Goal: Find contact information

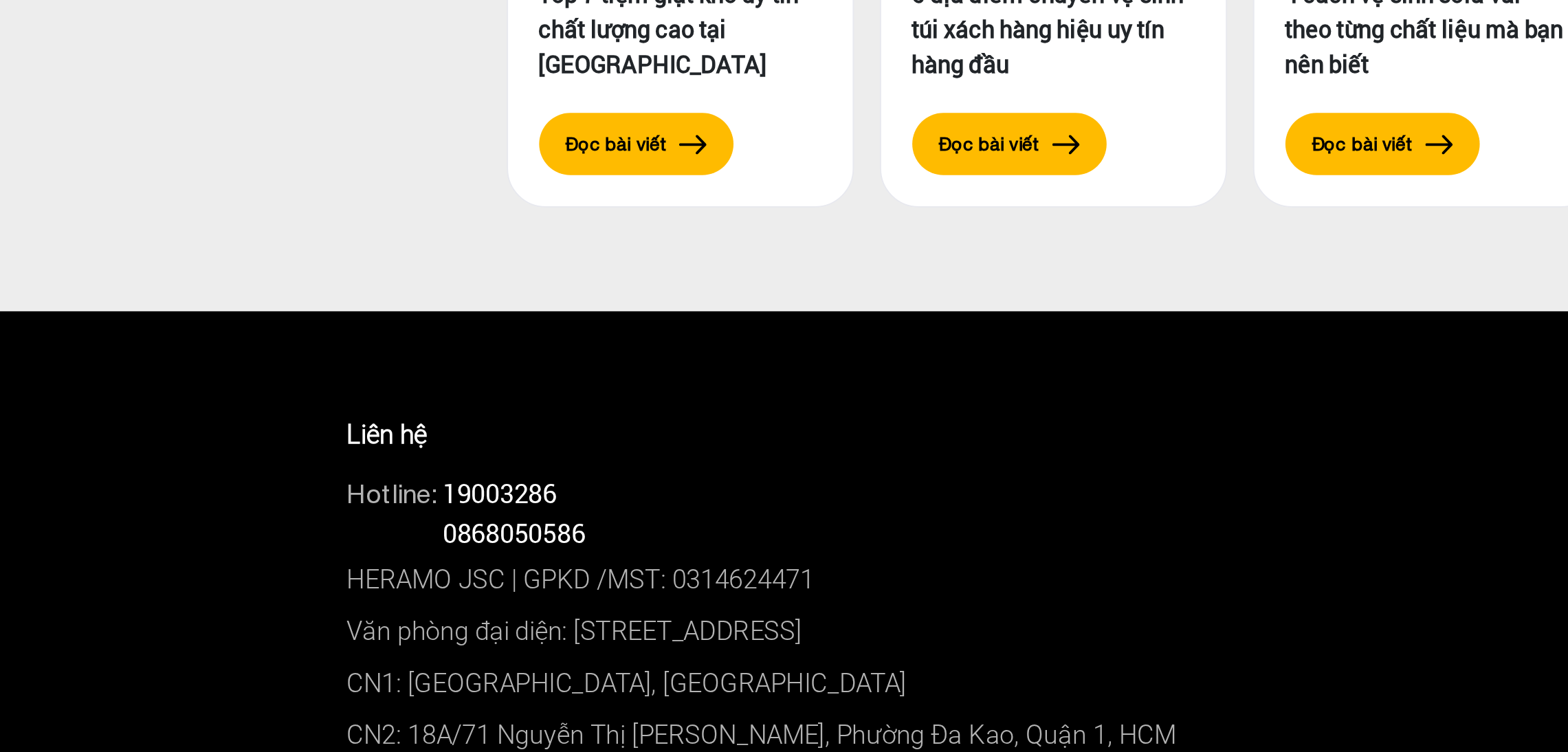
scroll to position [6939, 0]
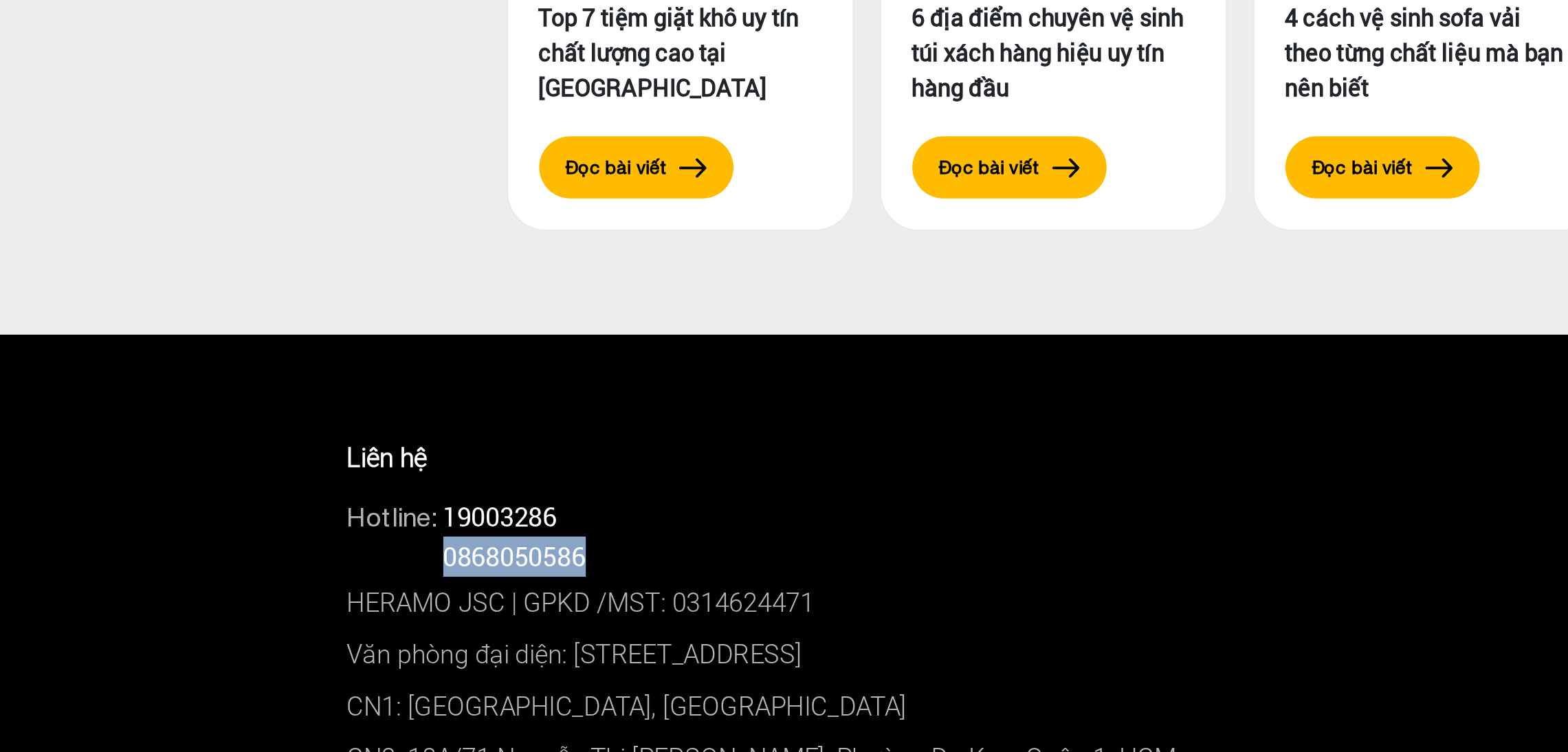
drag, startPoint x: 456, startPoint y: 475, endPoint x: 542, endPoint y: 476, distance: 86.0
click at [542, 499] on div "Hotline: 0868050586" at bounding box center [784, 510] width 763 height 21
click at [526, 477] on div "Hotline: 19003286" at bounding box center [784, 488] width 763 height 21
drag, startPoint x: 442, startPoint y: 477, endPoint x: 550, endPoint y: 479, distance: 108.0
click at [550, 499] on div "Hotline: 0868050586" at bounding box center [784, 510] width 763 height 21
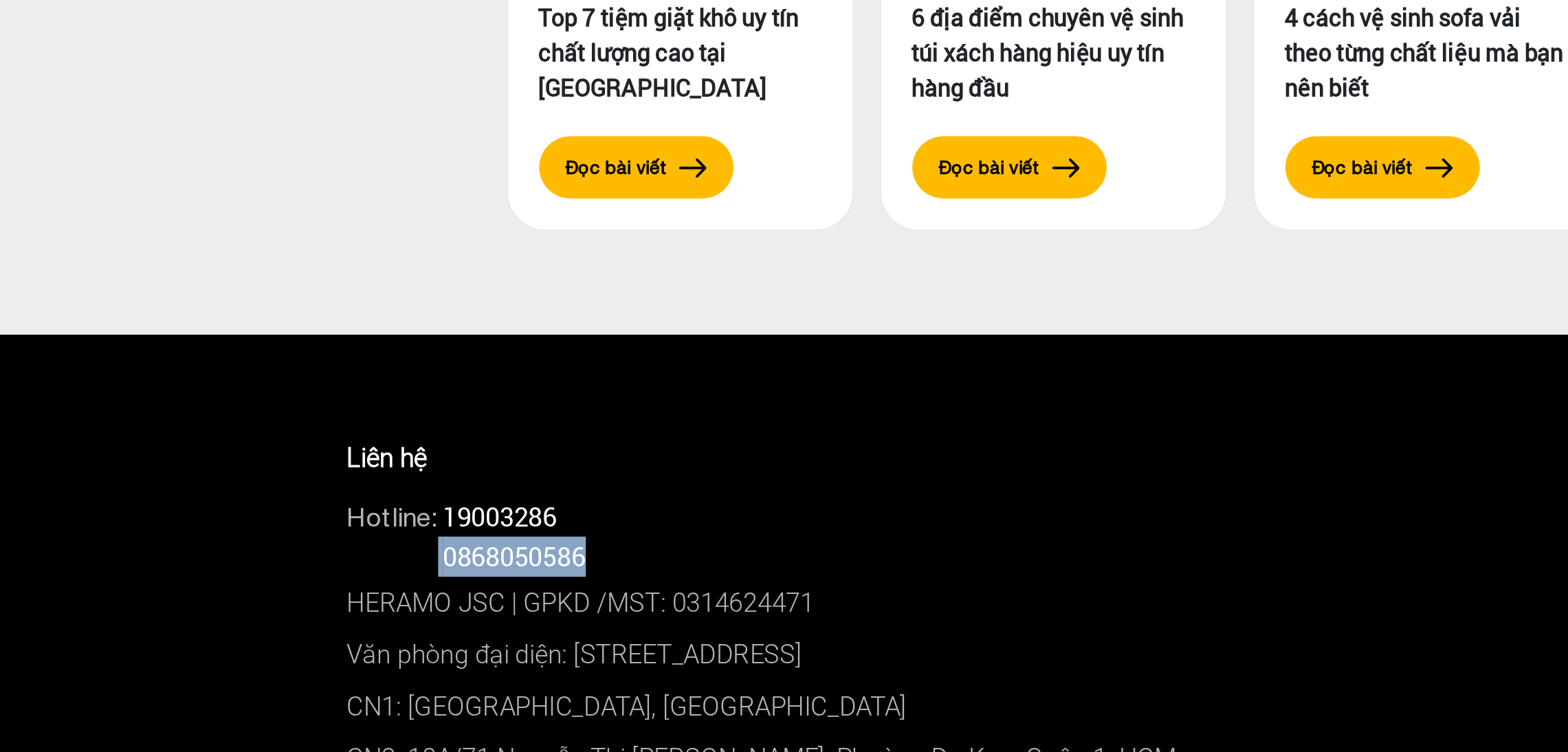
click at [550, 499] on div "Hotline: 0868050586" at bounding box center [784, 510] width 763 height 21
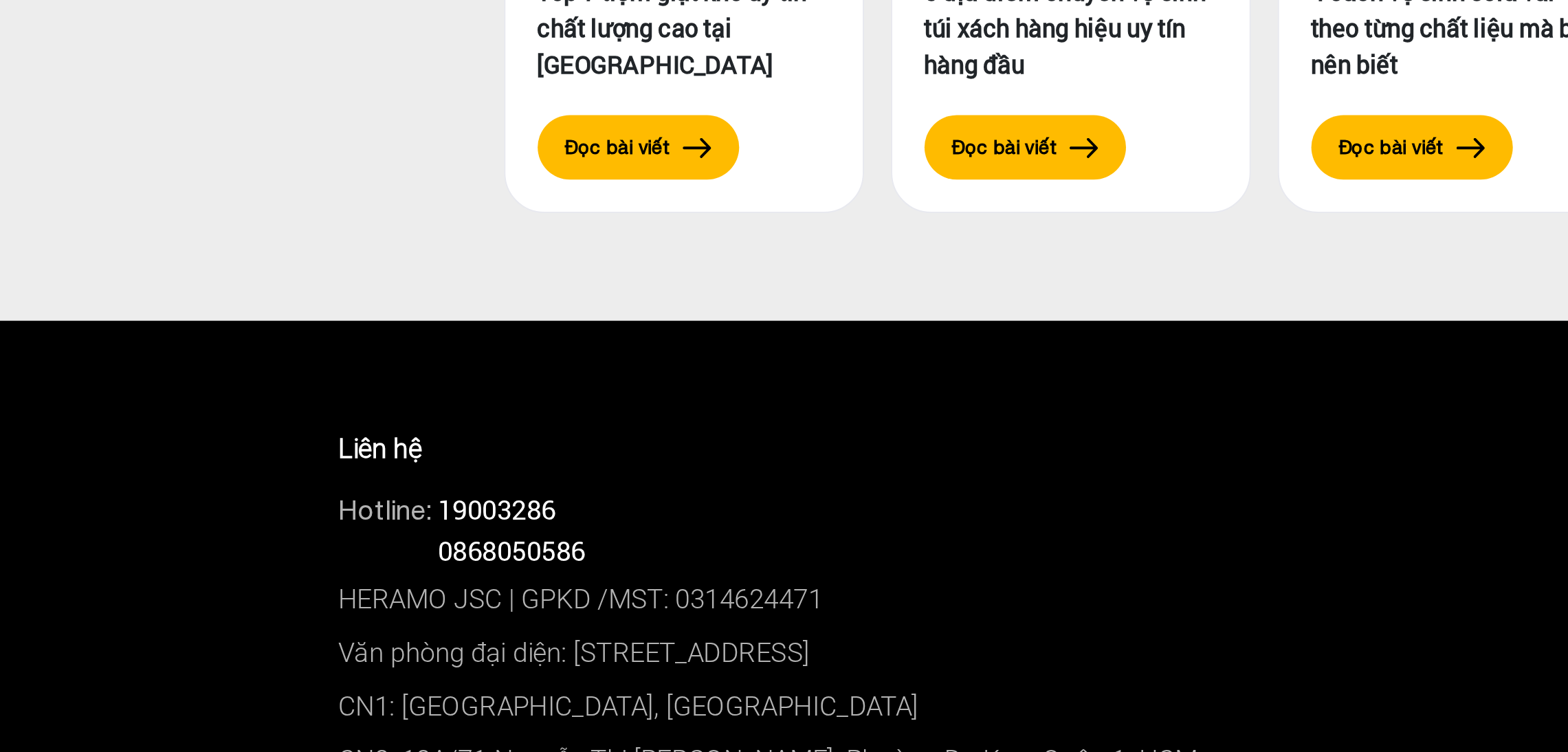
click at [486, 500] on span "0868050586" at bounding box center [491, 509] width 75 height 17
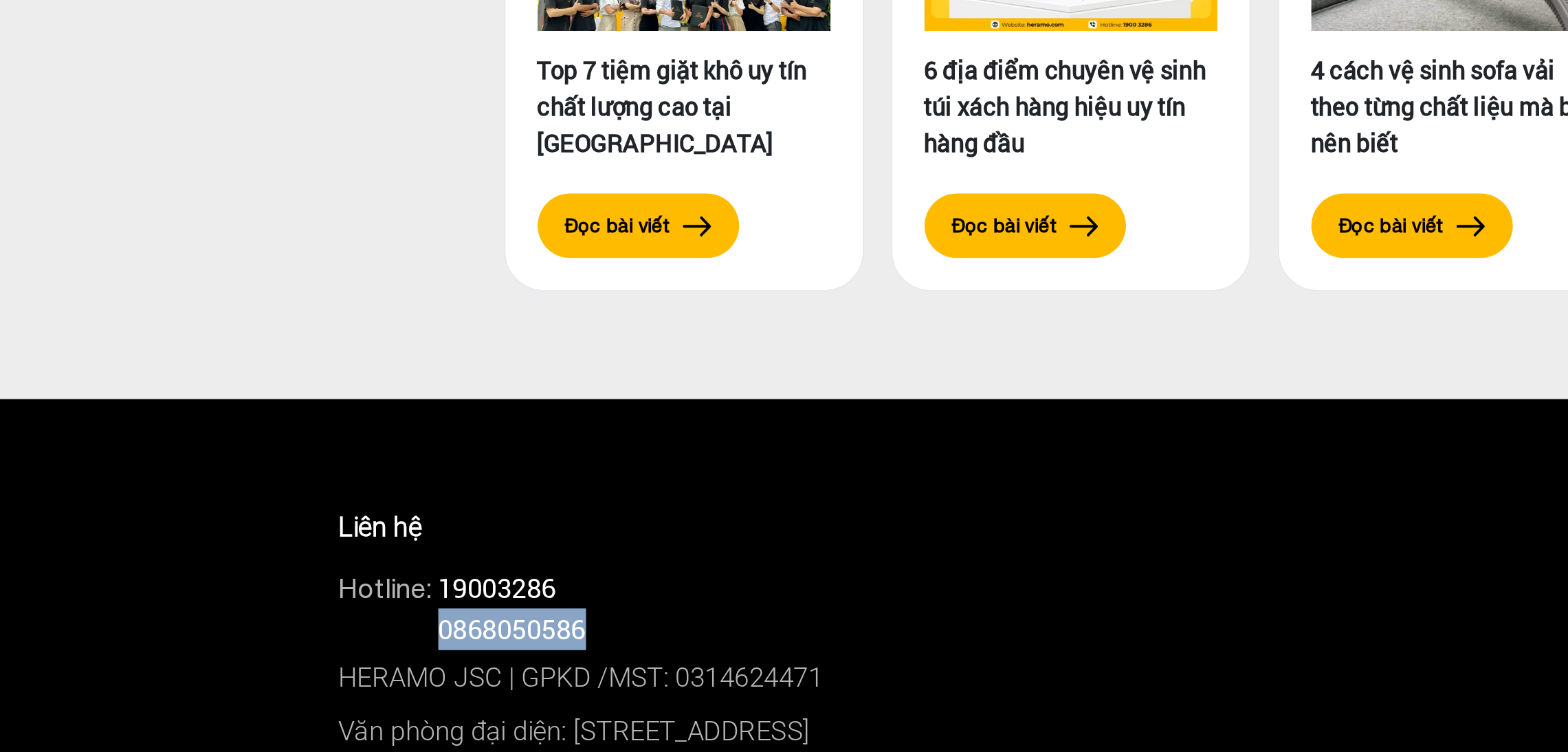
scroll to position [6878, 0]
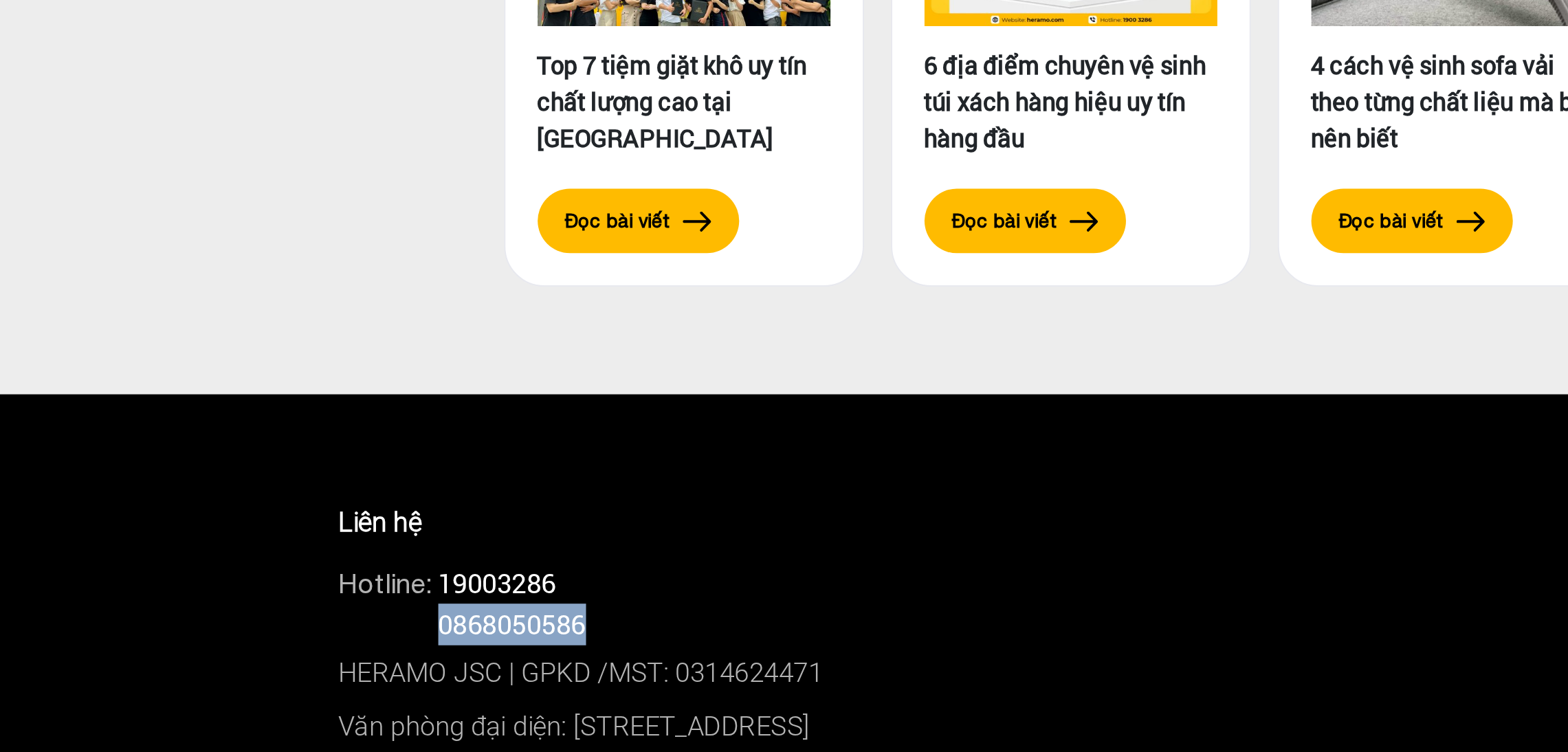
click at [514, 561] on span "0868050586" at bounding box center [491, 569] width 75 height 17
drag, startPoint x: 534, startPoint y: 538, endPoint x: 449, endPoint y: 534, distance: 85.1
click at [449, 560] on div "Hotline: 0868050586" at bounding box center [784, 570] width 763 height 21
click at [454, 560] on div "Hotline: 0868050586" at bounding box center [784, 570] width 763 height 21
drag, startPoint x: 458, startPoint y: 536, endPoint x: 531, endPoint y: 538, distance: 73.0
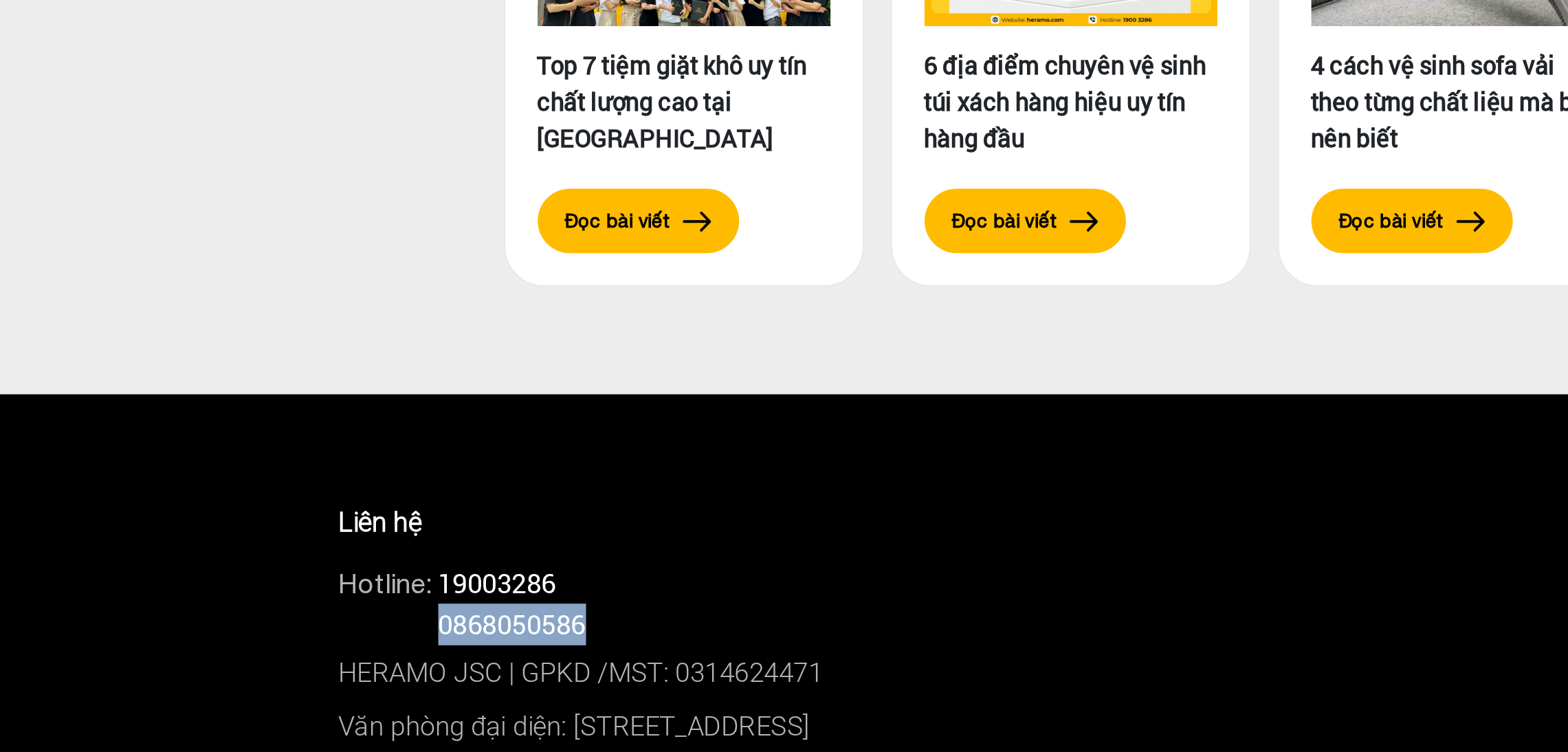
click at [529, 561] on span "0868050586" at bounding box center [491, 569] width 75 height 17
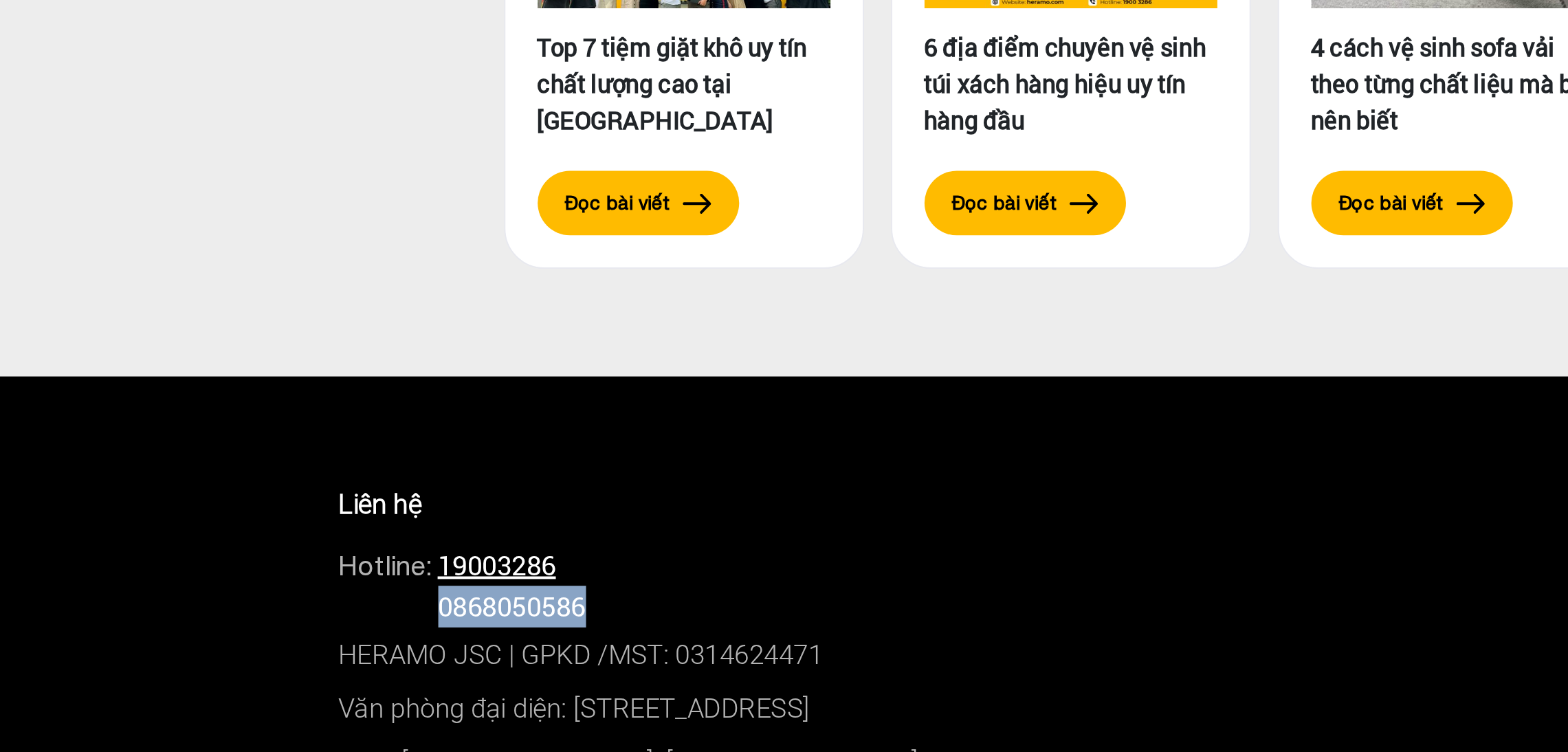
click at [499, 540] on link "19003286" at bounding box center [484, 548] width 60 height 17
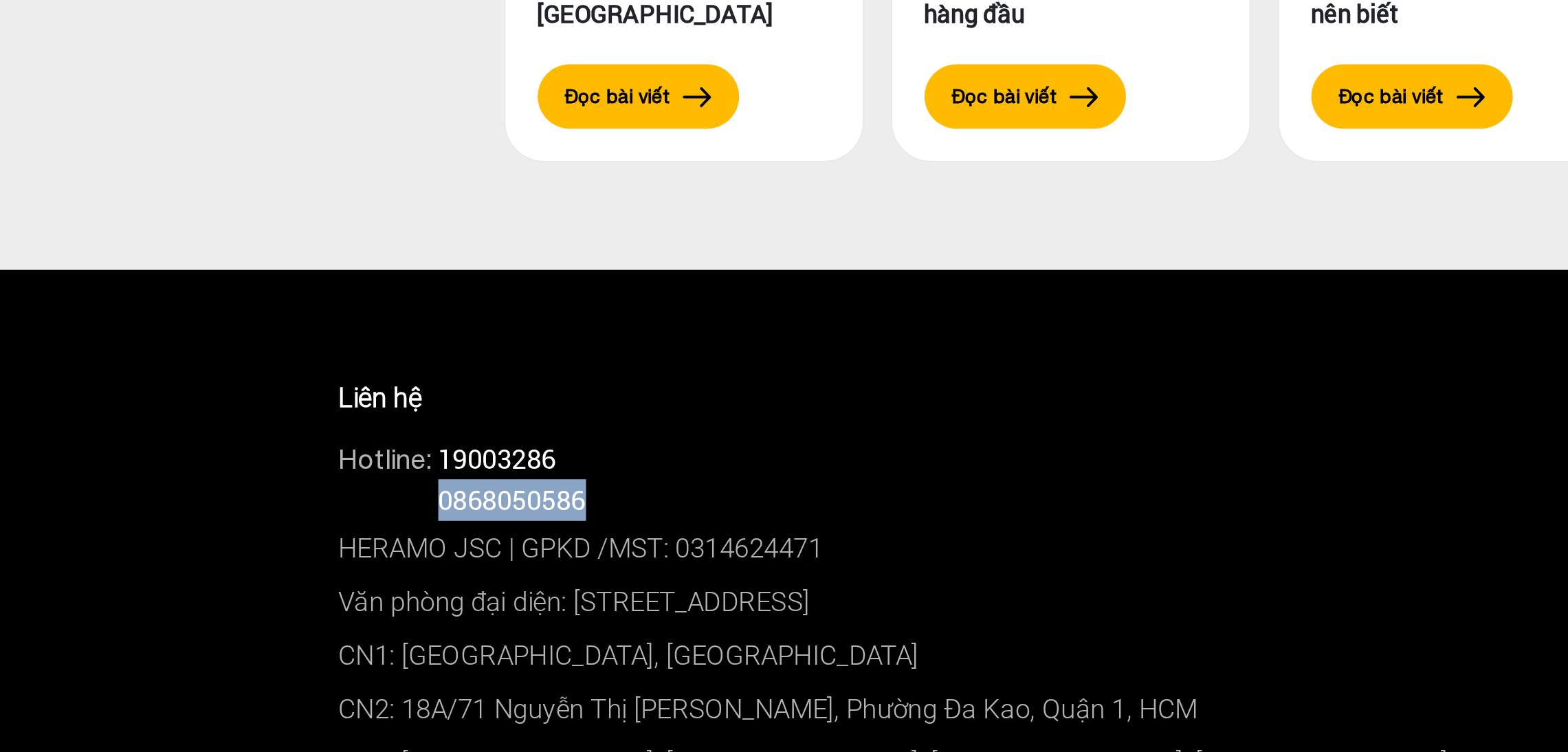
scroll to position [6877, 0]
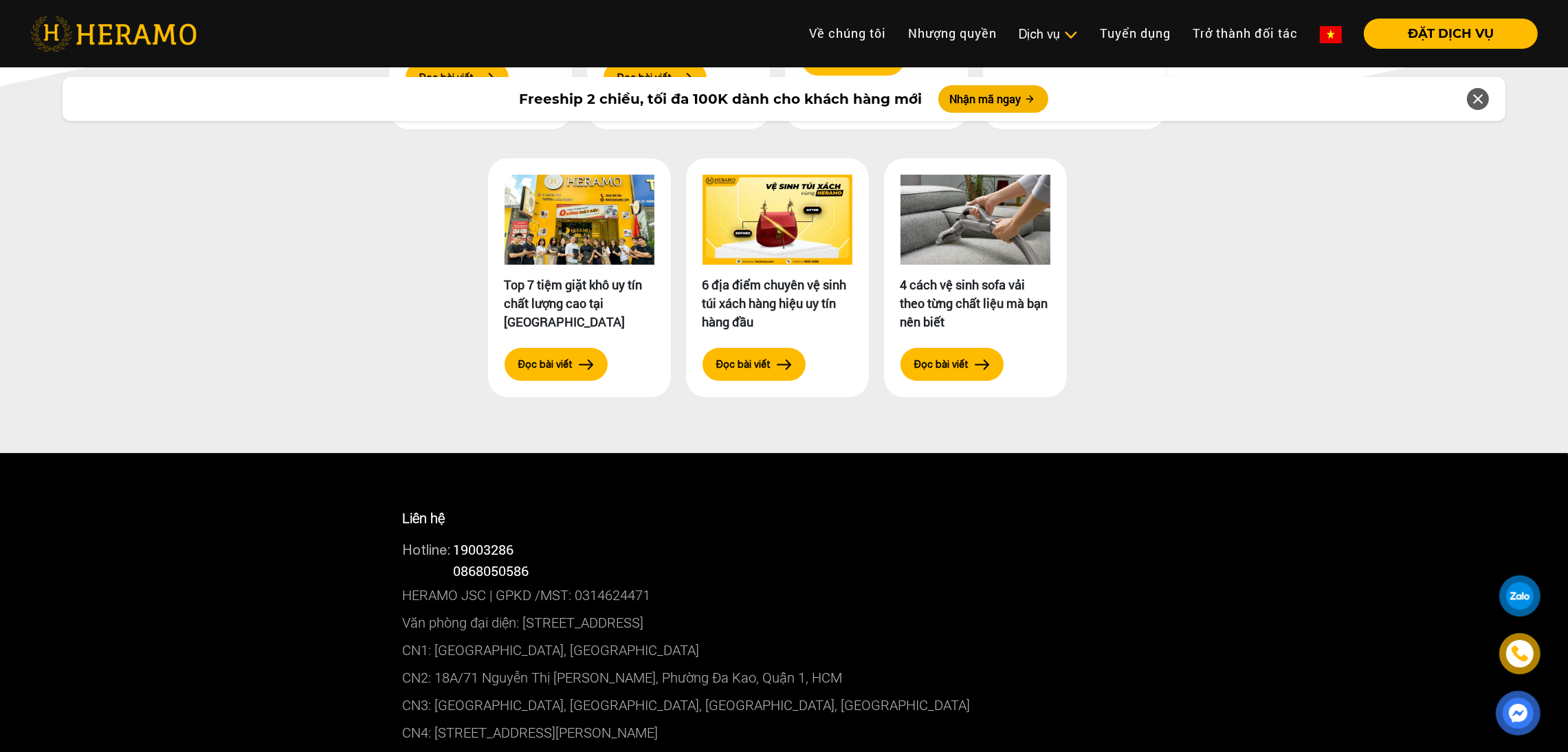
click at [561, 539] on div "Hotline: 19003286" at bounding box center [784, 549] width 763 height 21
